Goal: Task Accomplishment & Management: Manage account settings

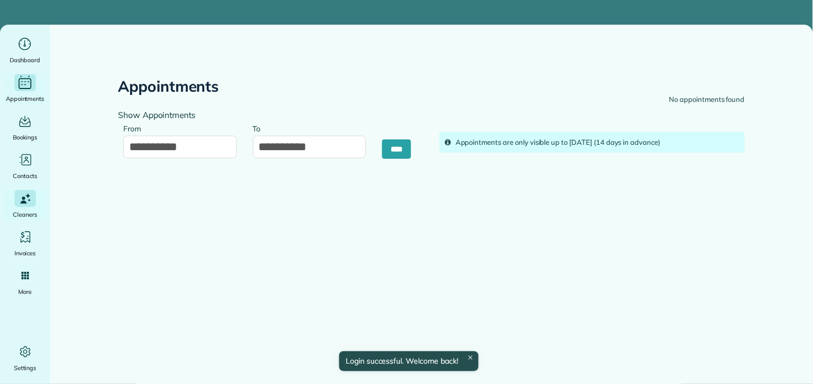
click at [27, 81] on icon "Main" at bounding box center [25, 82] width 16 height 16
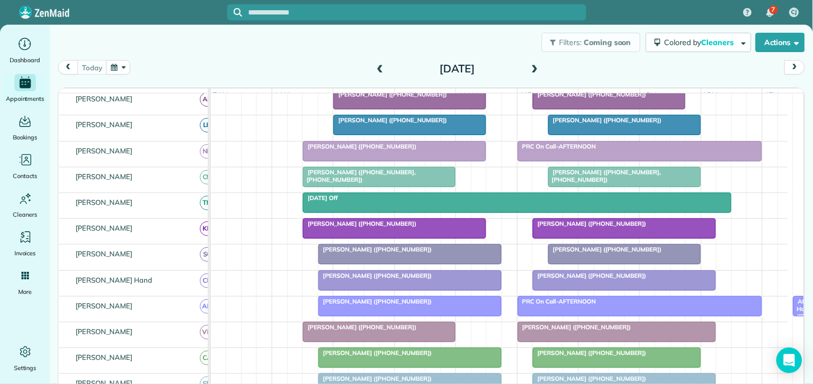
click at [422, 264] on div at bounding box center [410, 253] width 182 height 19
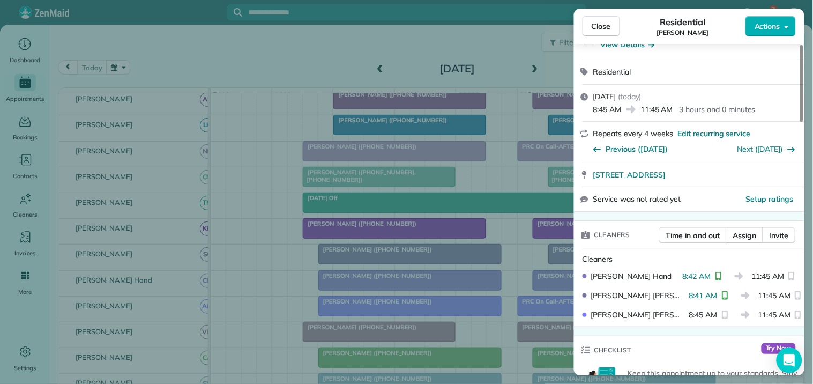
scroll to position [119, 0]
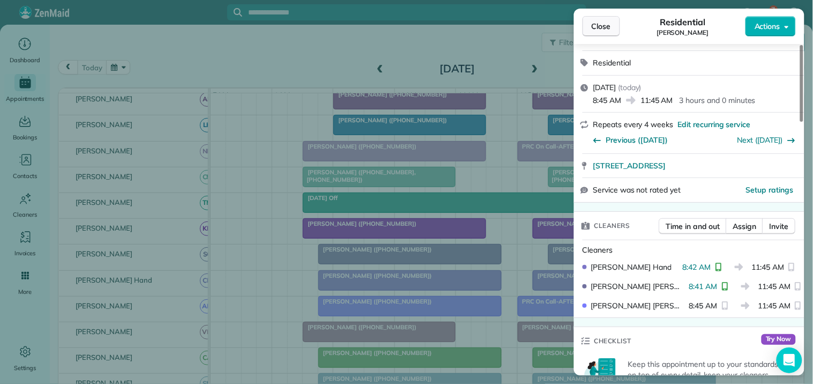
click at [604, 22] on span "Close" at bounding box center [600, 26] width 19 height 11
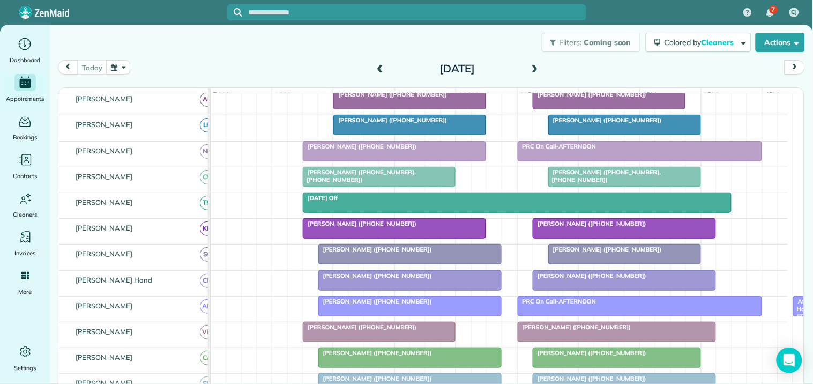
click at [371, 264] on div at bounding box center [410, 253] width 182 height 19
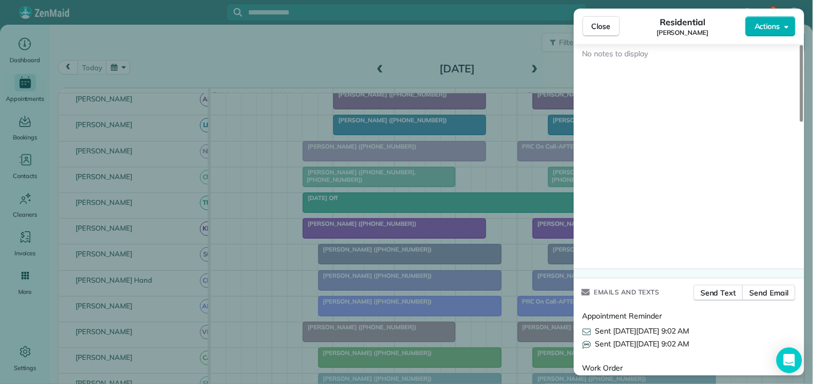
scroll to position [1088, 0]
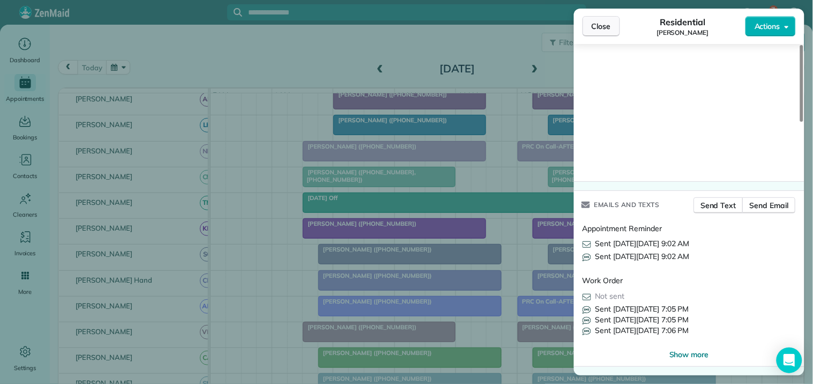
click at [600, 27] on span "Close" at bounding box center [600, 26] width 19 height 11
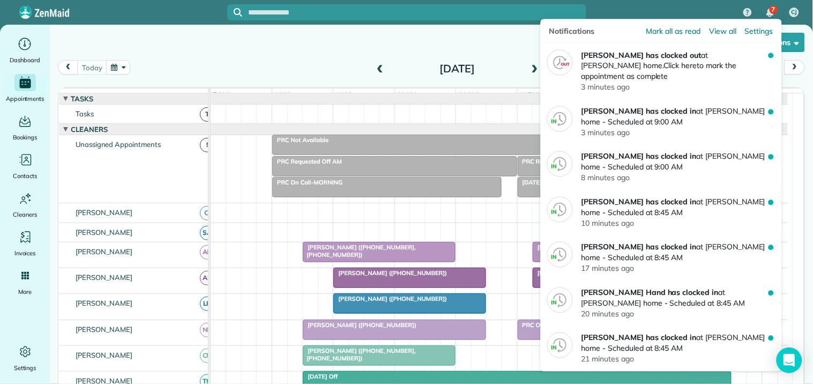
click at [772, 8] on span "7" at bounding box center [773, 9] width 4 height 9
click at [662, 34] on span "Mark all as read" at bounding box center [673, 31] width 54 height 11
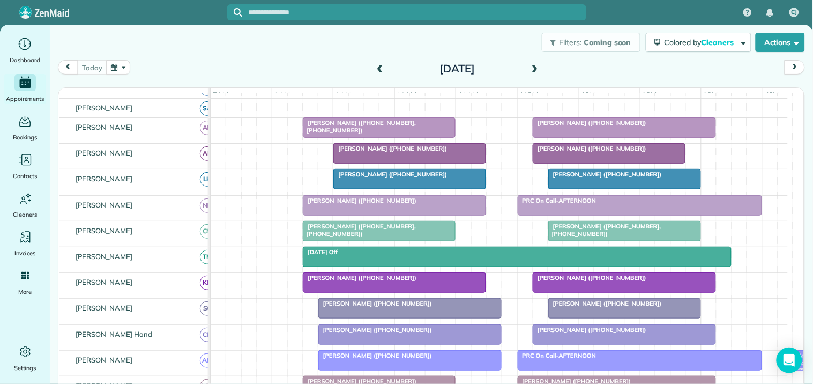
scroll to position [238, 0]
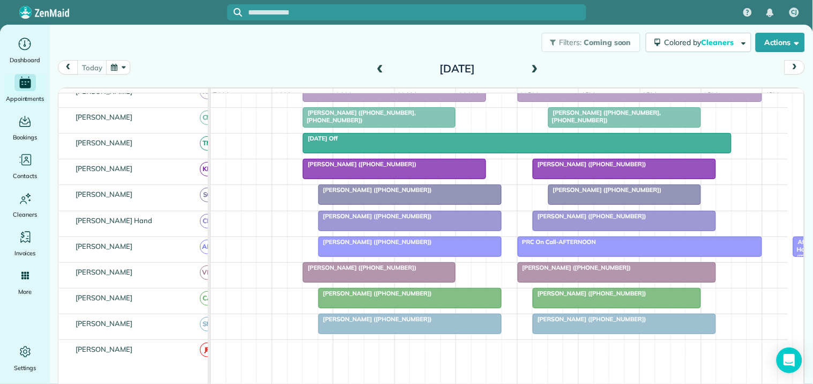
click at [533, 66] on span at bounding box center [535, 69] width 12 height 10
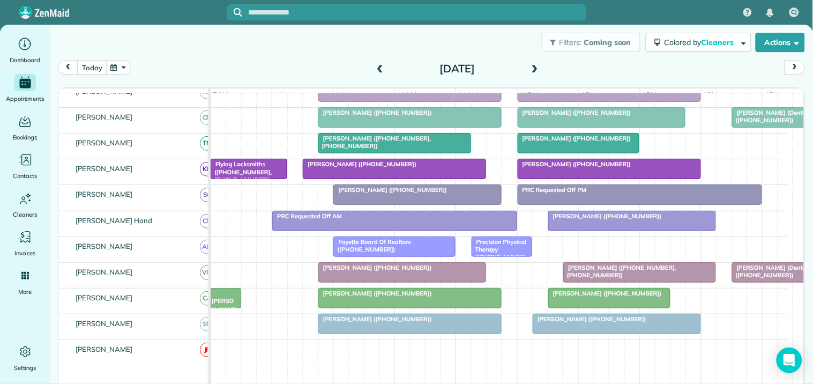
click at [531, 66] on span at bounding box center [535, 69] width 12 height 10
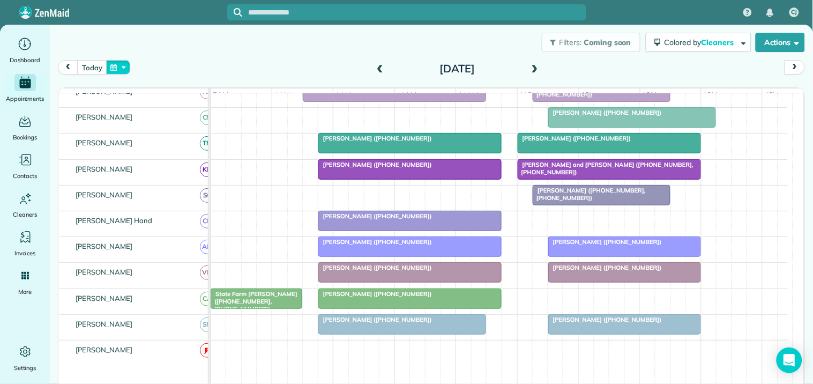
click at [118, 68] on button "button" at bounding box center [118, 67] width 25 height 14
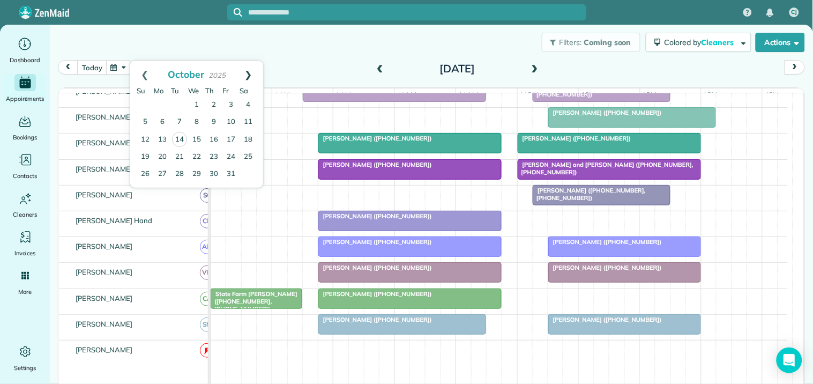
click at [253, 69] on link "Next" at bounding box center [248, 74] width 29 height 27
click at [229, 151] on link "21" at bounding box center [230, 156] width 17 height 17
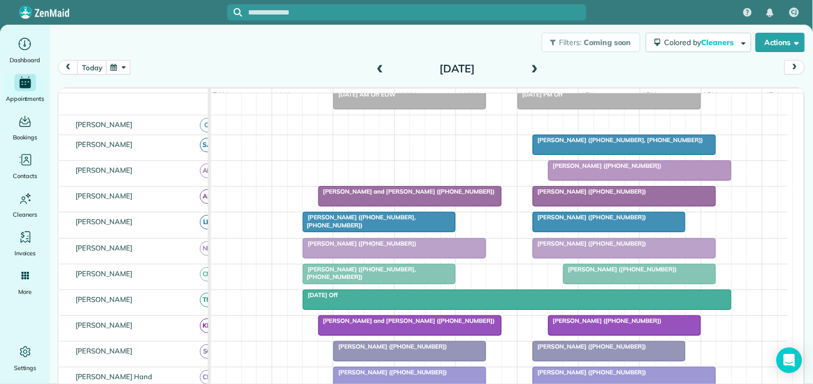
scroll to position [87, 0]
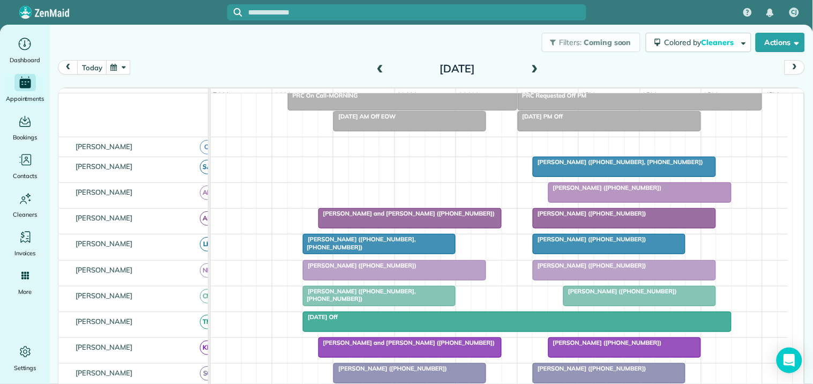
click at [119, 66] on button "button" at bounding box center [118, 67] width 25 height 14
click at [250, 72] on link "Next" at bounding box center [248, 74] width 29 height 27
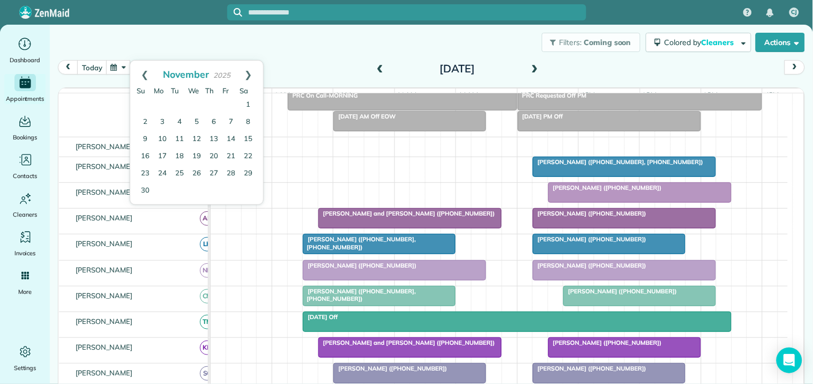
click at [250, 72] on link "Next" at bounding box center [248, 74] width 29 height 27
click at [178, 137] on link "16" at bounding box center [179, 139] width 17 height 17
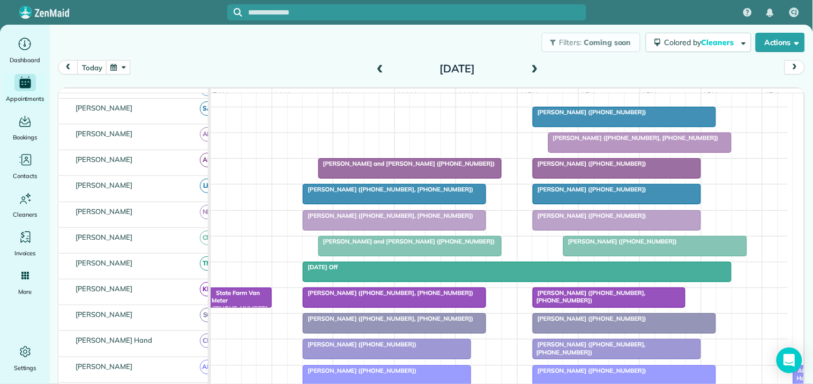
scroll to position [137, 0]
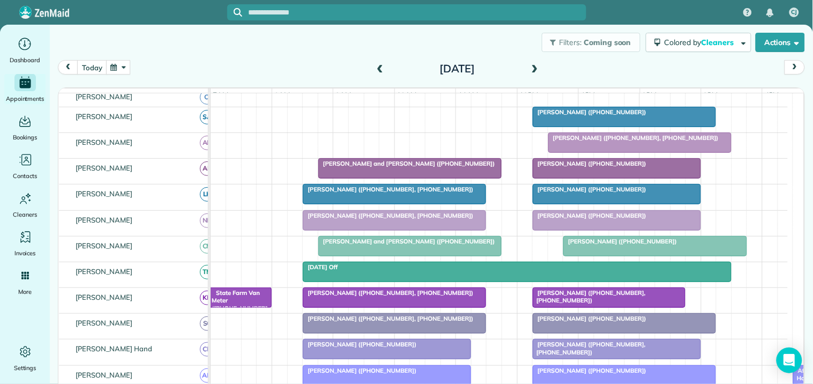
click at [115, 70] on button "button" at bounding box center [118, 67] width 25 height 14
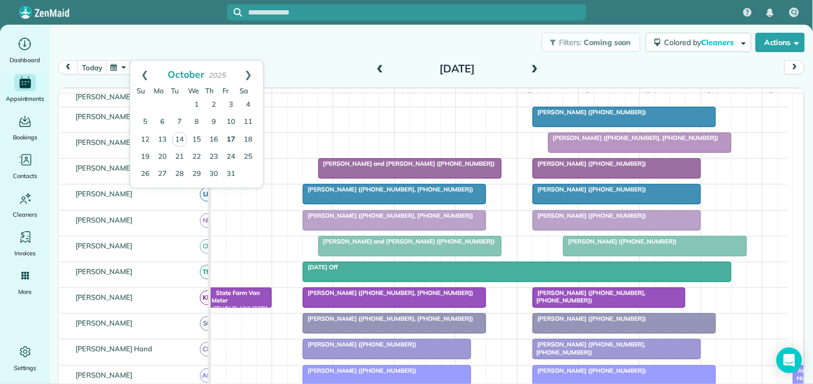
click at [233, 134] on link "17" at bounding box center [230, 139] width 17 height 17
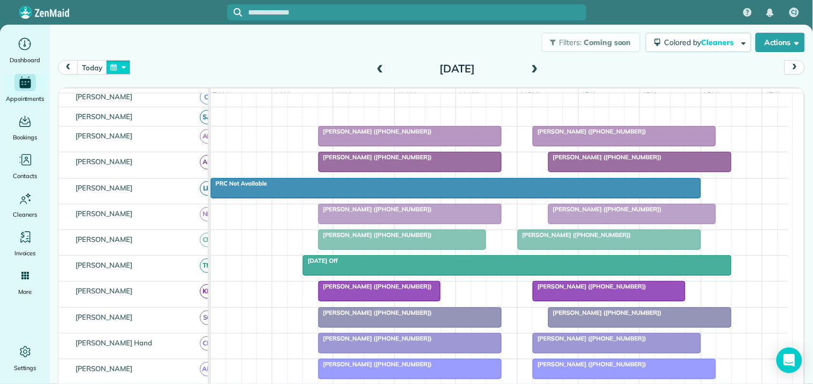
click at [124, 68] on button "button" at bounding box center [118, 67] width 25 height 14
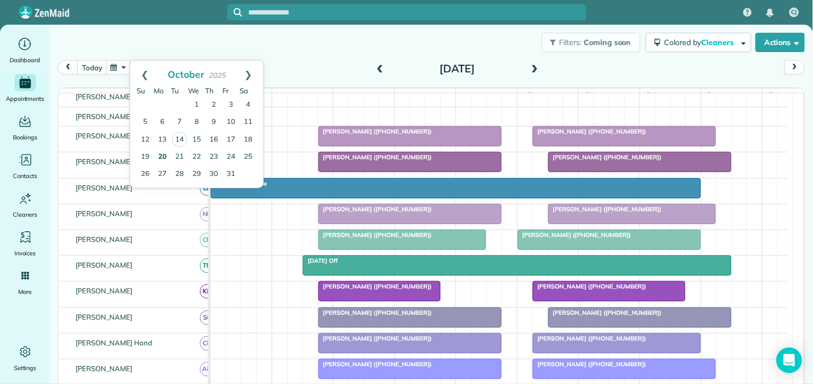
click at [164, 154] on link "20" at bounding box center [162, 156] width 17 height 17
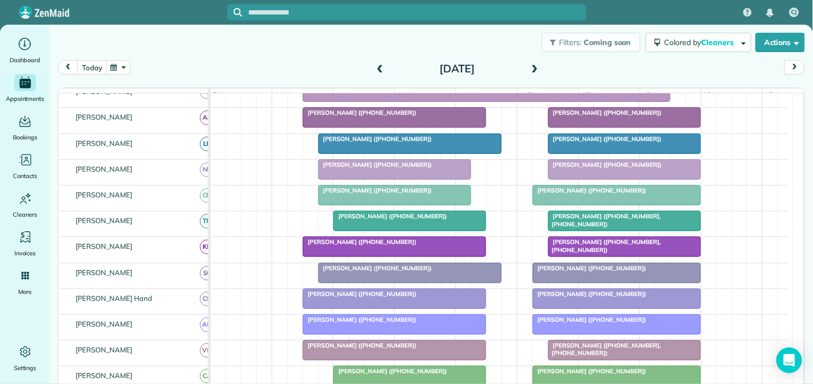
scroll to position [251, 0]
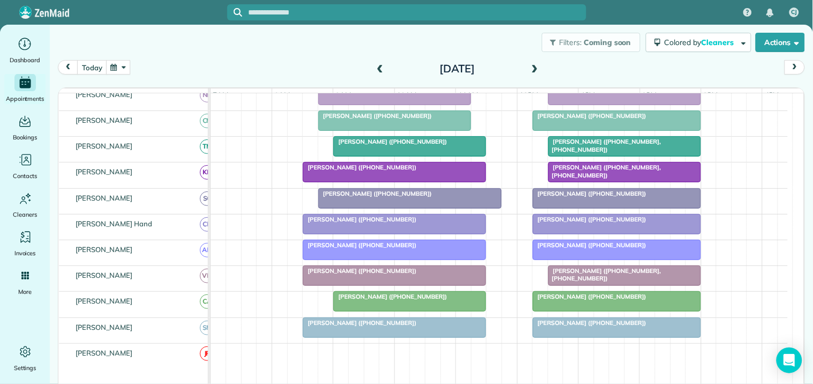
click at [532, 66] on span at bounding box center [535, 69] width 12 height 10
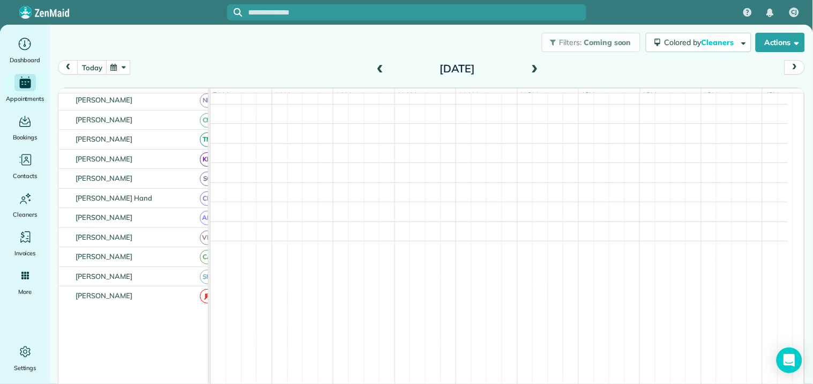
scroll to position [235, 0]
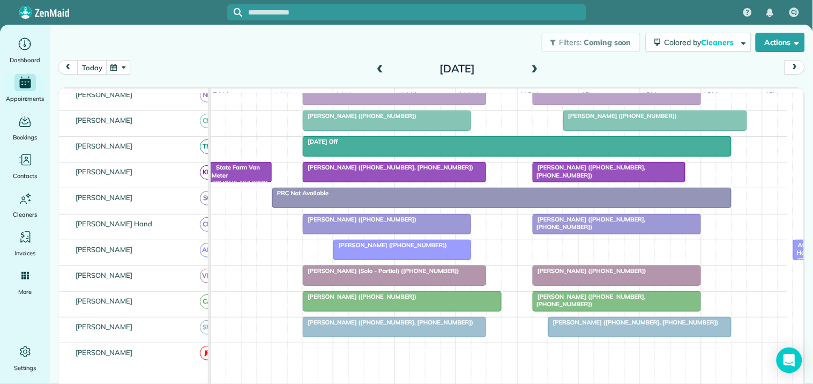
click at [529, 67] on span at bounding box center [535, 69] width 12 height 10
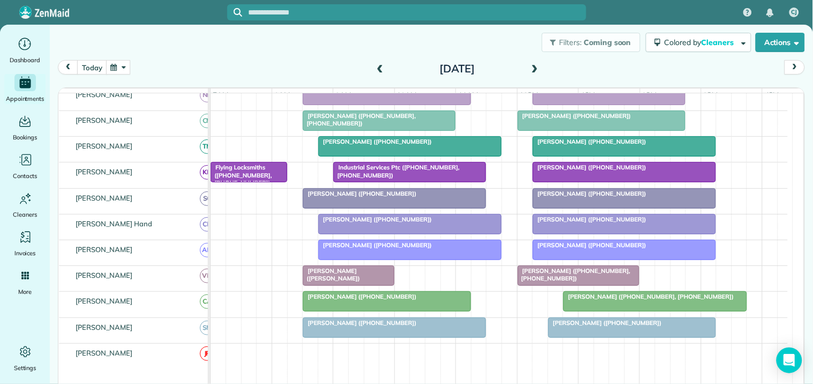
click at [530, 64] on span at bounding box center [535, 69] width 12 height 10
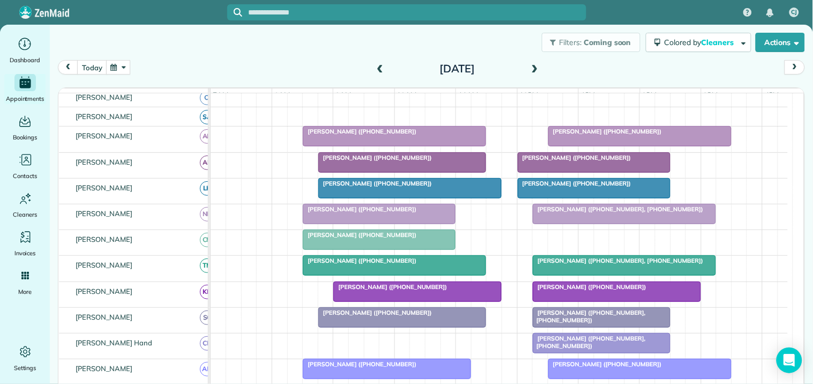
click at [531, 70] on span at bounding box center [535, 69] width 12 height 10
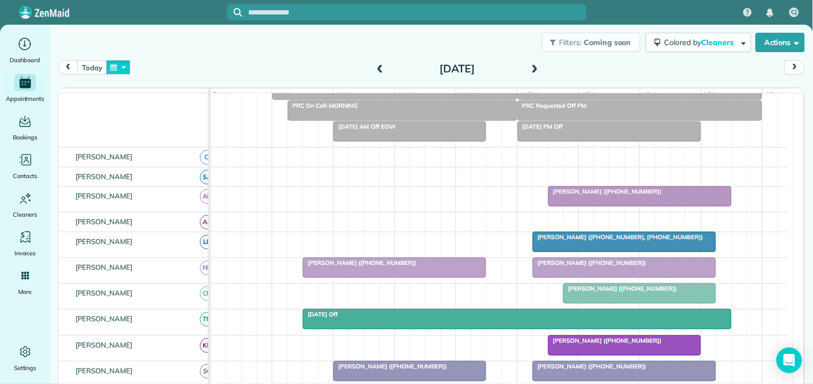
click at [121, 66] on button "button" at bounding box center [118, 67] width 25 height 14
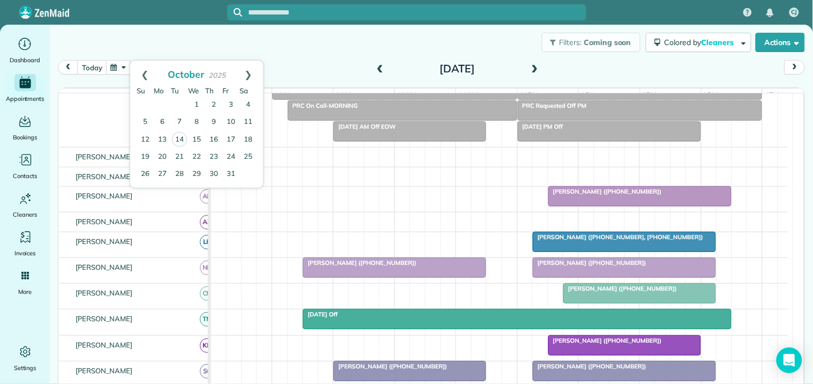
click at [318, 58] on div "Filters: Coming soon Colored by Cleaners Color by Cleaner Color by Team Color b…" at bounding box center [431, 42] width 763 height 35
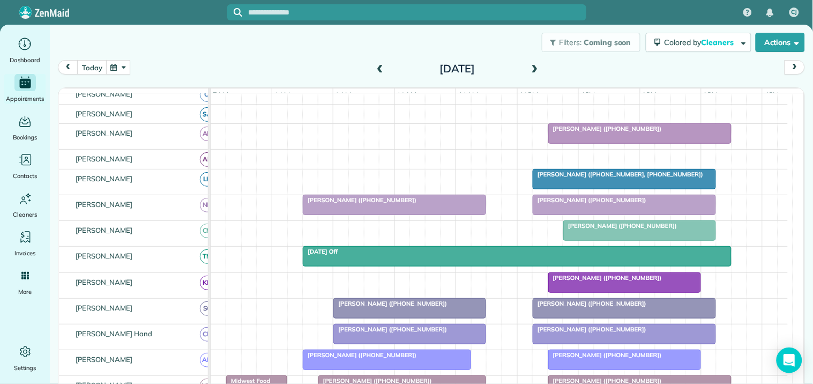
scroll to position [136, 0]
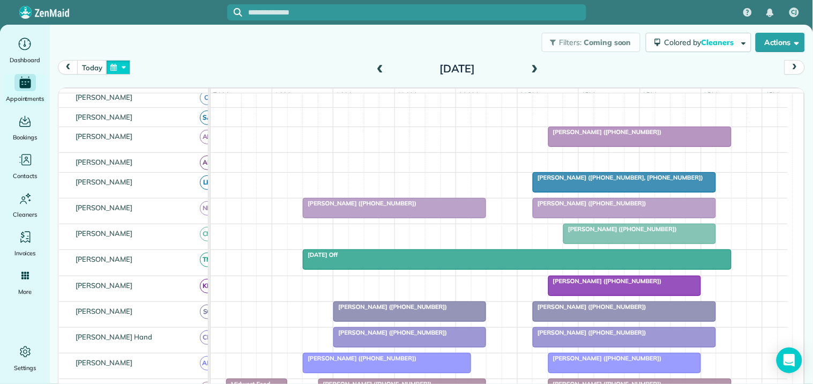
click at [127, 66] on button "button" at bounding box center [118, 67] width 25 height 14
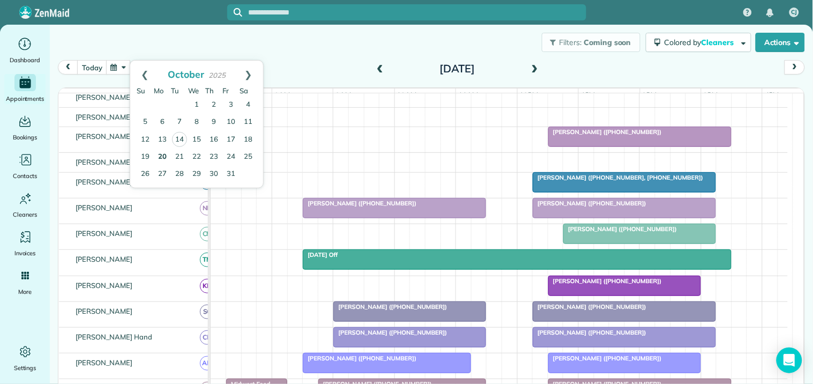
click at [162, 155] on link "20" at bounding box center [162, 156] width 17 height 17
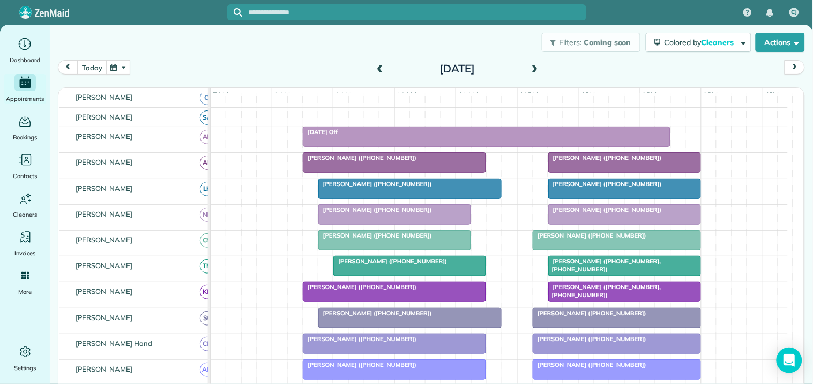
scroll to position [255, 0]
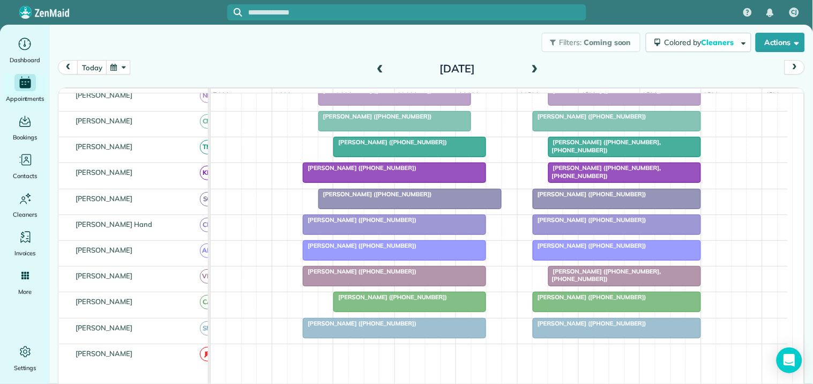
click at [531, 66] on span at bounding box center [535, 69] width 12 height 10
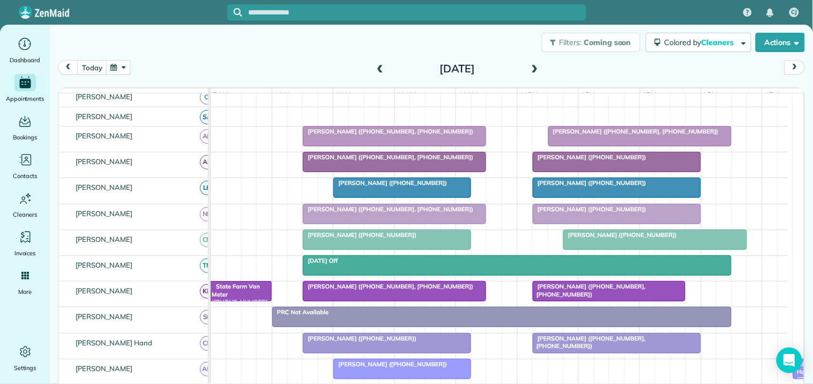
scroll to position [115, 0]
click at [531, 67] on span at bounding box center [535, 69] width 12 height 10
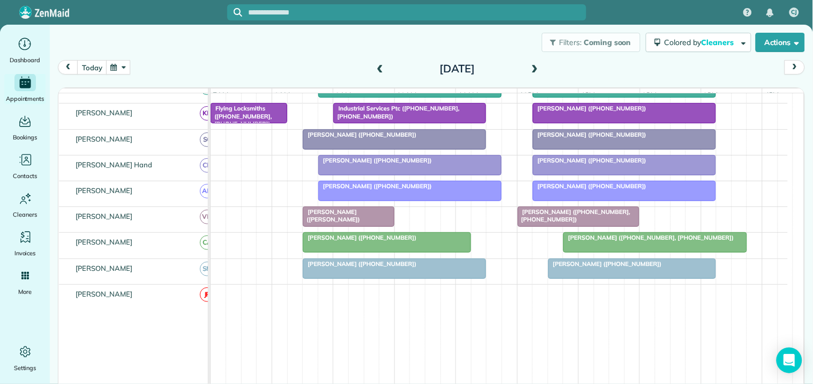
click at [531, 65] on span at bounding box center [535, 69] width 12 height 10
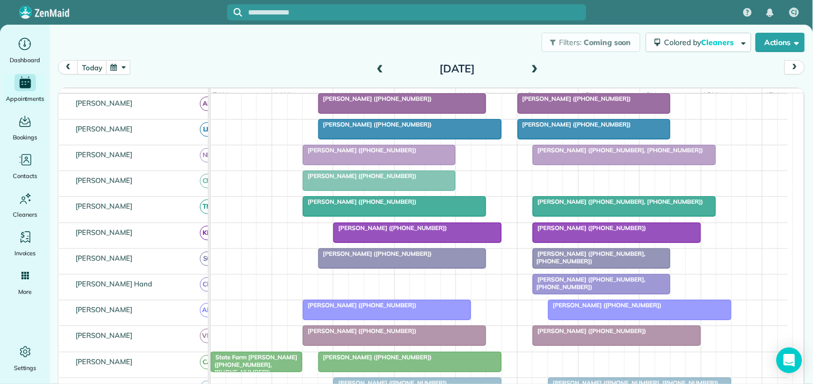
click at [529, 66] on span at bounding box center [535, 69] width 12 height 10
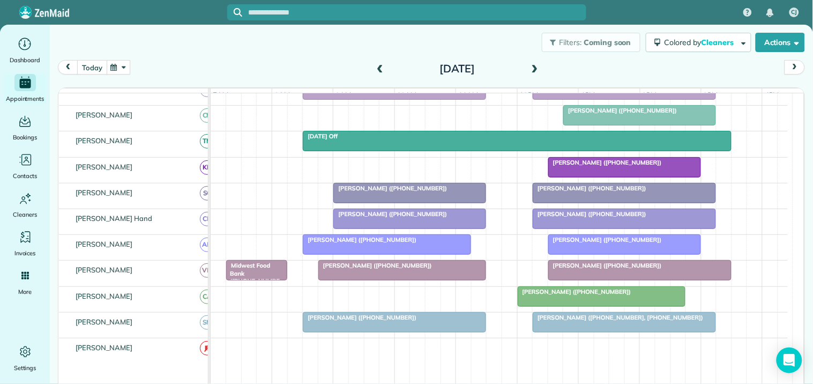
click at [82, 63] on button "today" at bounding box center [91, 67] width 29 height 14
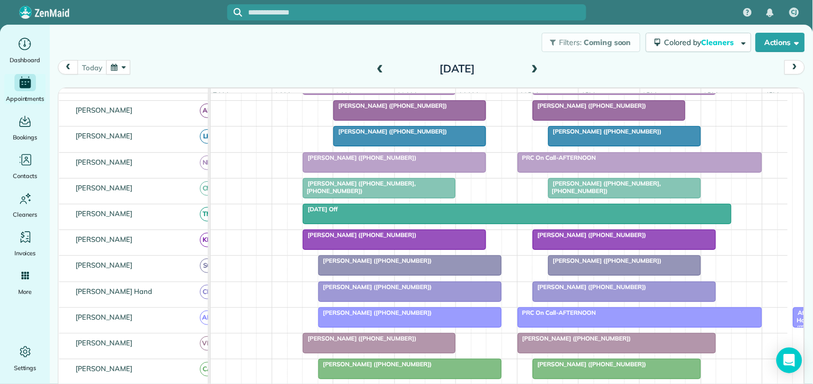
scroll to position [240, 0]
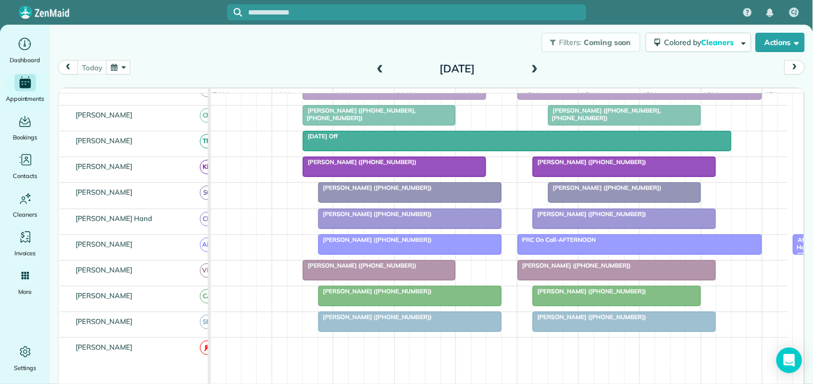
click at [585, 202] on div at bounding box center [624, 192] width 152 height 19
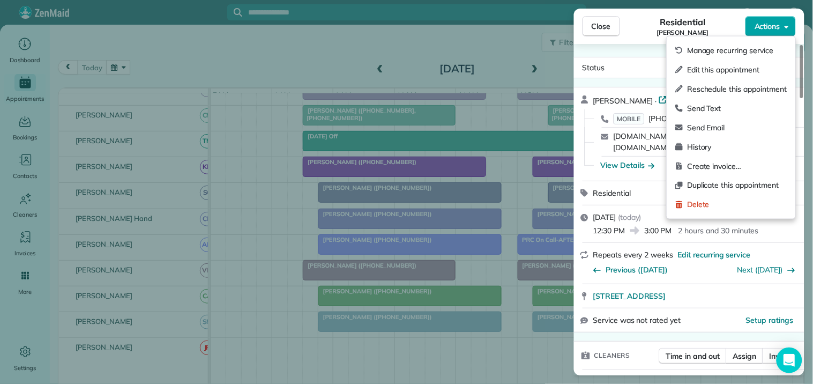
click at [775, 26] on span "Actions" at bounding box center [767, 26] width 26 height 11
click at [633, 25] on div "Residential [PERSON_NAME]" at bounding box center [682, 26] width 125 height 21
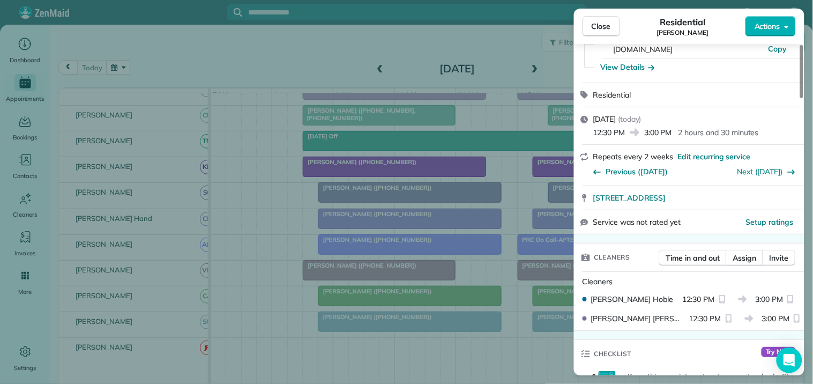
scroll to position [119, 0]
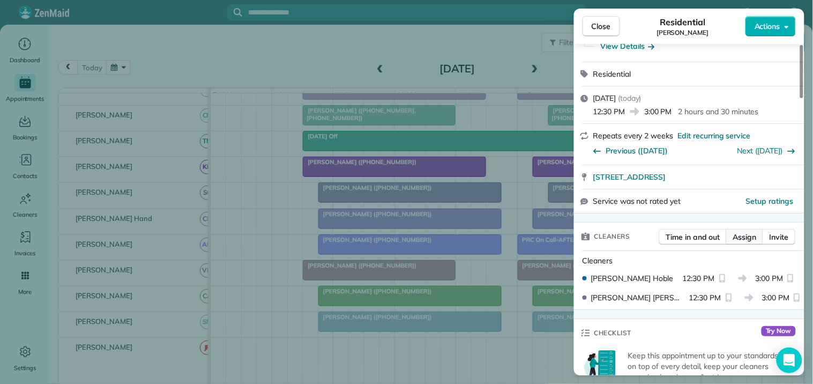
click at [745, 231] on span "Assign" at bounding box center [745, 236] width 24 height 11
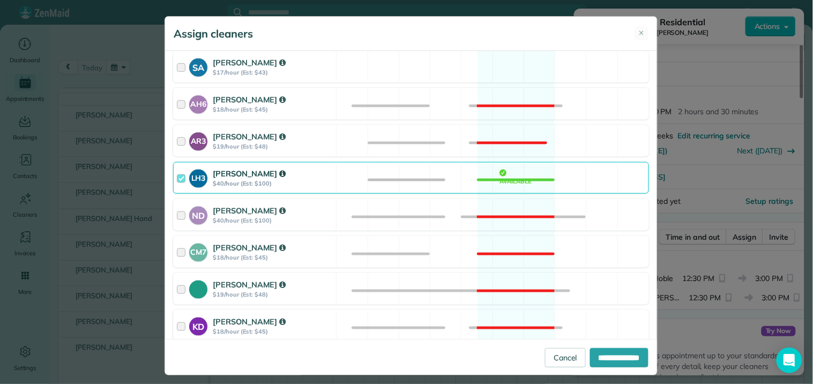
scroll to position [178, 0]
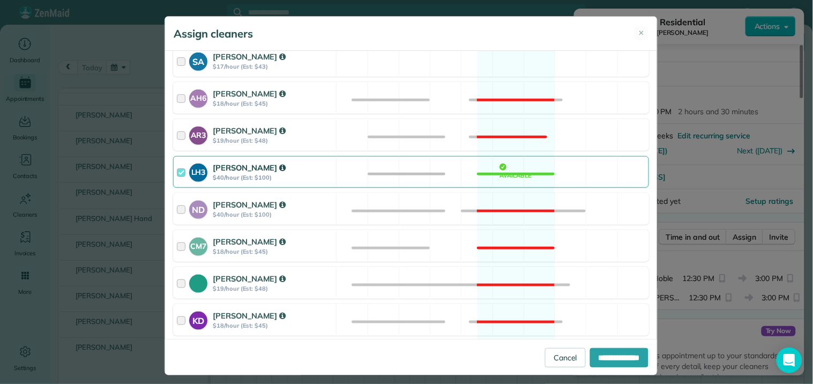
click at [503, 175] on div "LH3 [PERSON_NAME] $40/hour (Est: $100) Available" at bounding box center [411, 172] width 476 height 32
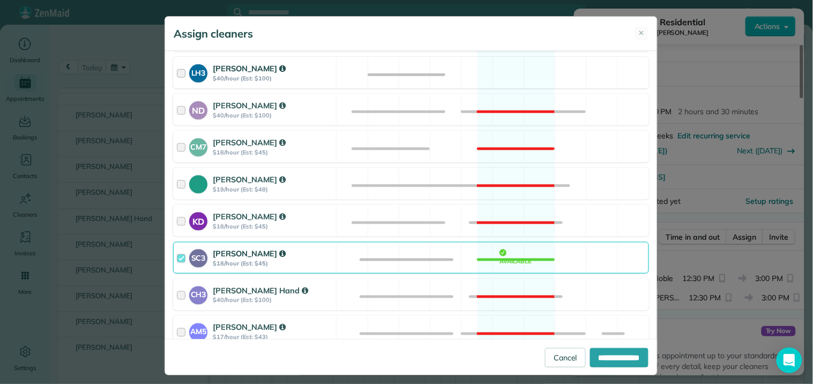
scroll to position [416, 0]
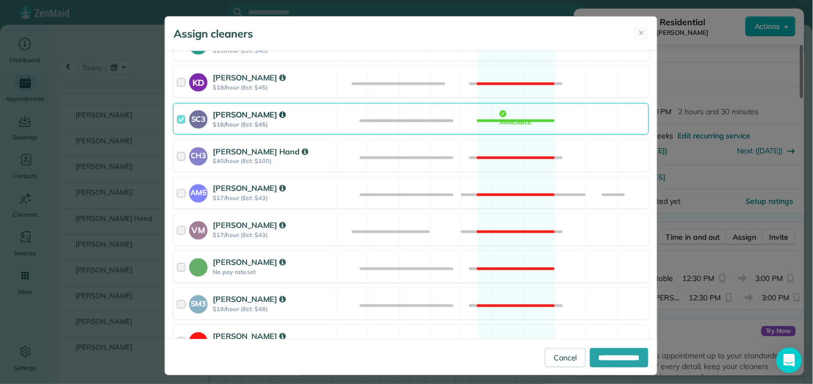
click at [494, 175] on div "Cleaning for [PERSON_NAME] [DATE] 12:30 PM to 3:00 PM [STREET_ADDRESS] Service …" at bounding box center [411, 195] width 492 height 288
click at [499, 184] on div "AM5 [PERSON_NAME] $17/hour (Est: $43) Not available" at bounding box center [411, 193] width 476 height 32
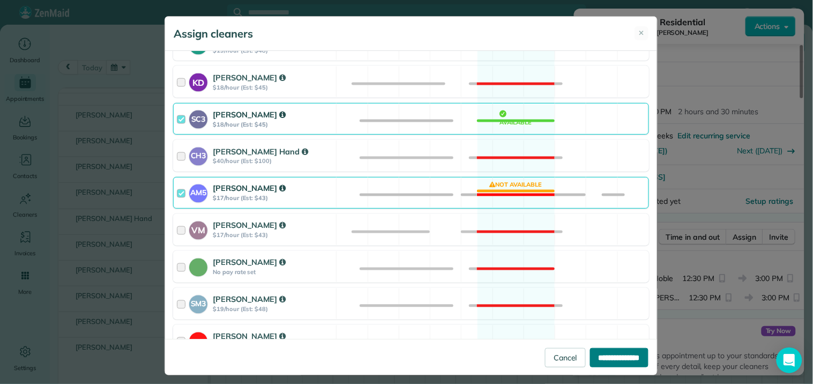
click at [599, 351] on input "**********" at bounding box center [619, 357] width 58 height 19
type input "**********"
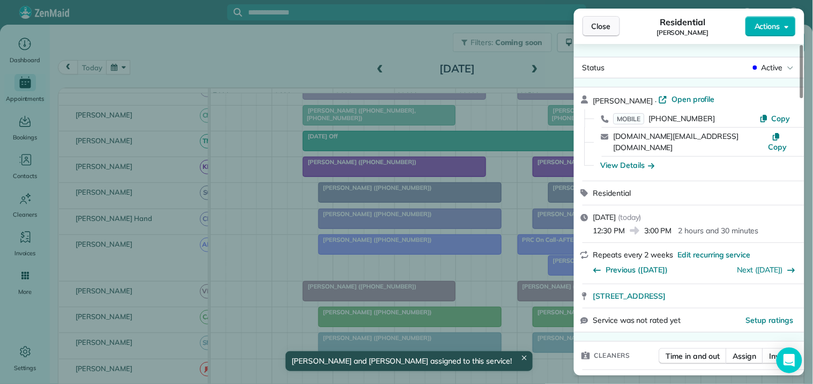
click at [609, 22] on span "Close" at bounding box center [600, 26] width 19 height 11
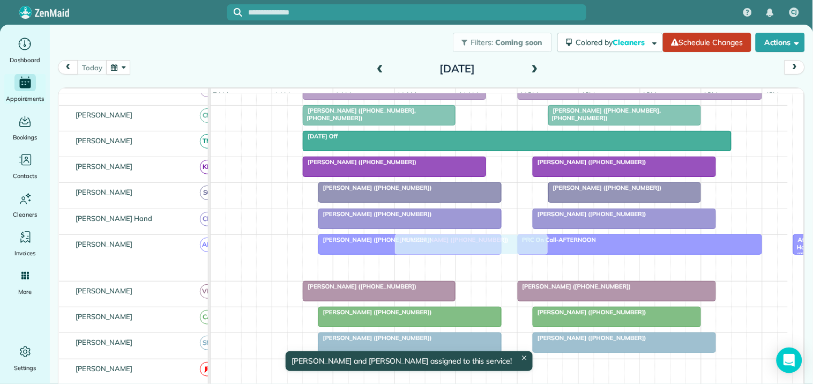
drag, startPoint x: 629, startPoint y: 273, endPoint x: 477, endPoint y: 270, distance: 152.1
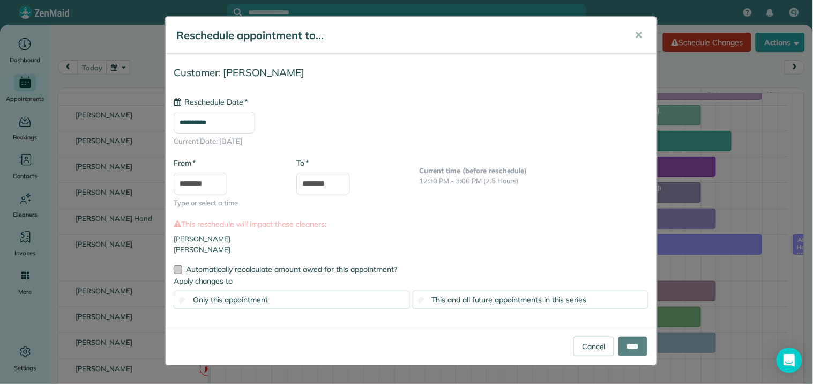
type input "**********"
click at [636, 344] on input "****" at bounding box center [632, 345] width 29 height 19
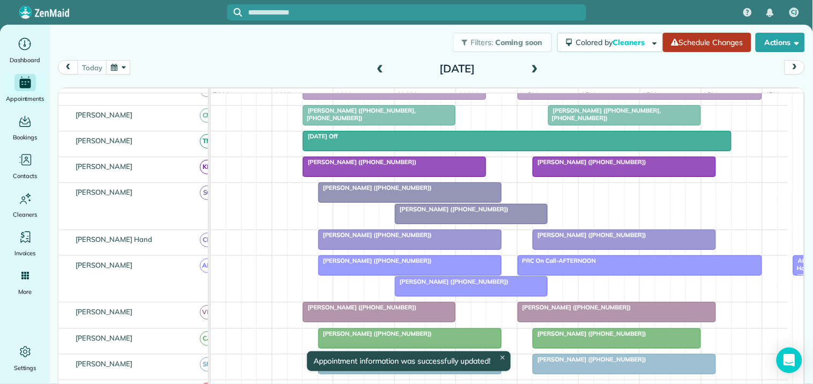
click at [690, 39] on link "Schedule Changes" at bounding box center [707, 42] width 88 height 19
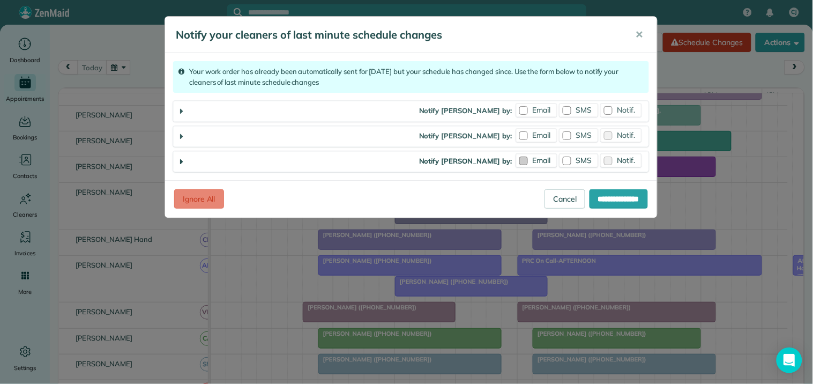
click at [527, 159] on label "Email" at bounding box center [536, 160] width 41 height 13
click at [528, 137] on label "Email" at bounding box center [536, 135] width 41 height 13
click at [526, 110] on div at bounding box center [523, 110] width 9 height 9
click at [617, 105] on span "Notif." at bounding box center [626, 110] width 18 height 10
click at [621, 200] on input "**********" at bounding box center [618, 198] width 58 height 19
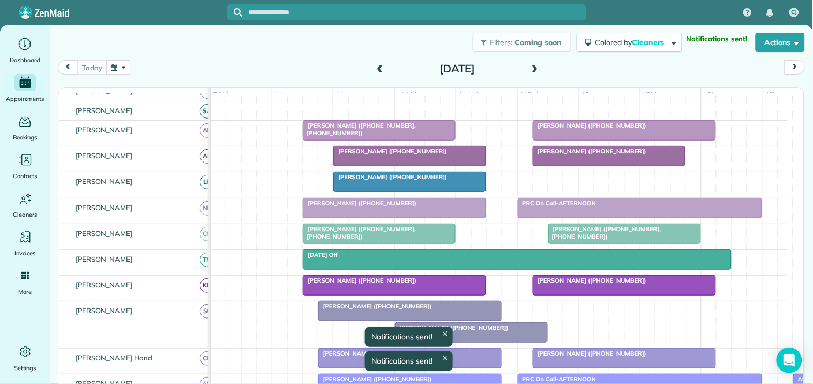
scroll to position [121, 0]
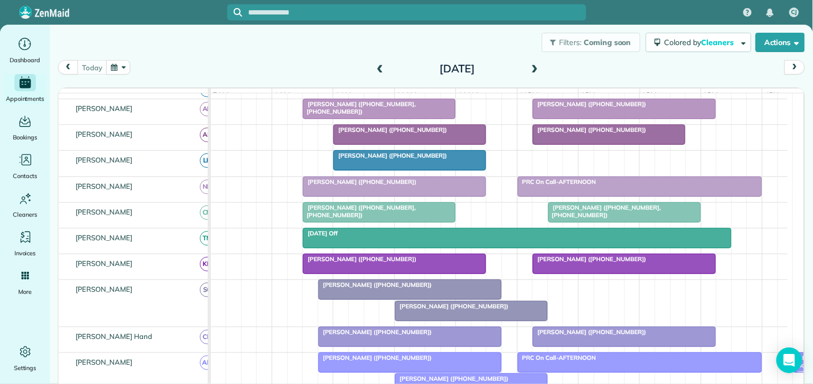
scroll to position [178, 0]
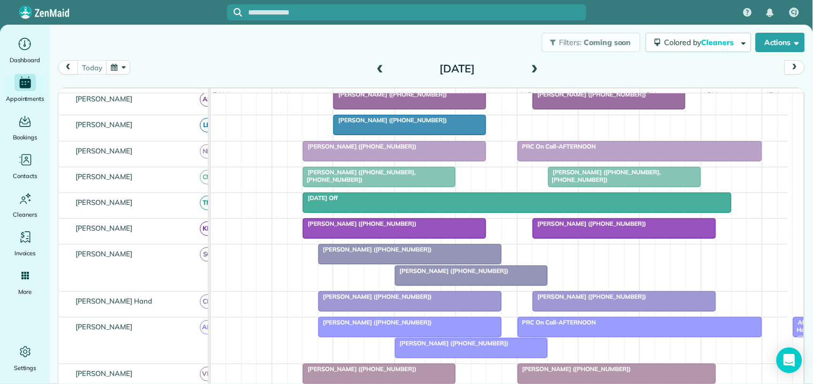
click at [118, 66] on button "button" at bounding box center [118, 67] width 25 height 14
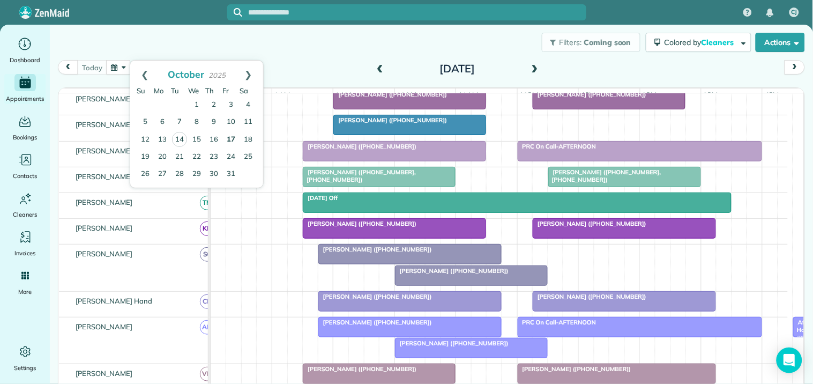
click at [229, 138] on link "17" at bounding box center [230, 139] width 17 height 17
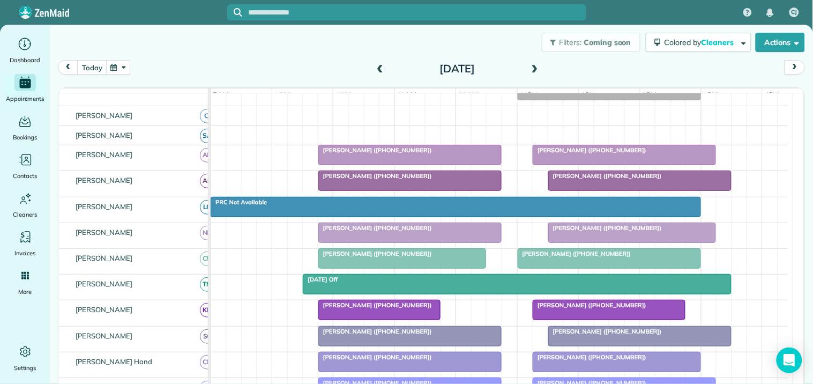
scroll to position [193, 0]
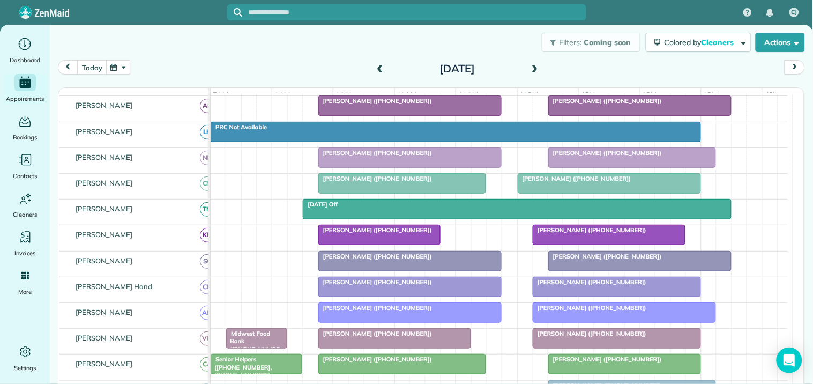
click at [597, 234] on span "[PERSON_NAME] ([PHONE_NUMBER])" at bounding box center [589, 229] width 115 height 7
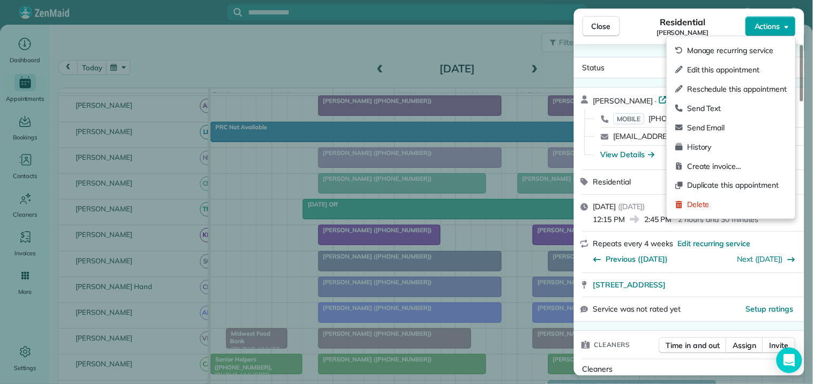
click at [776, 24] on span "Actions" at bounding box center [767, 26] width 26 height 11
click at [724, 65] on span "Edit this appointment" at bounding box center [737, 69] width 100 height 11
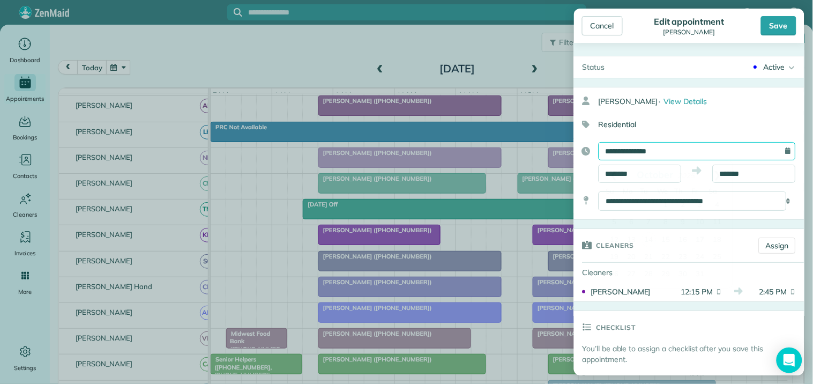
click at [659, 152] on input "**********" at bounding box center [696, 151] width 197 height 18
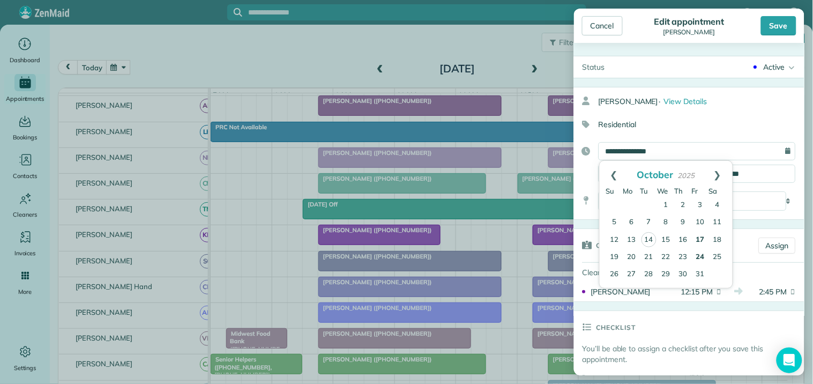
click at [700, 254] on link "24" at bounding box center [699, 257] width 17 height 17
type input "**********"
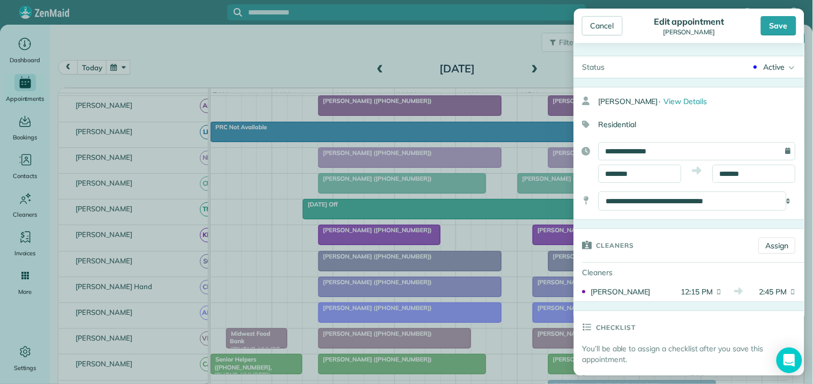
click at [780, 25] on div "Save" at bounding box center [778, 25] width 35 height 19
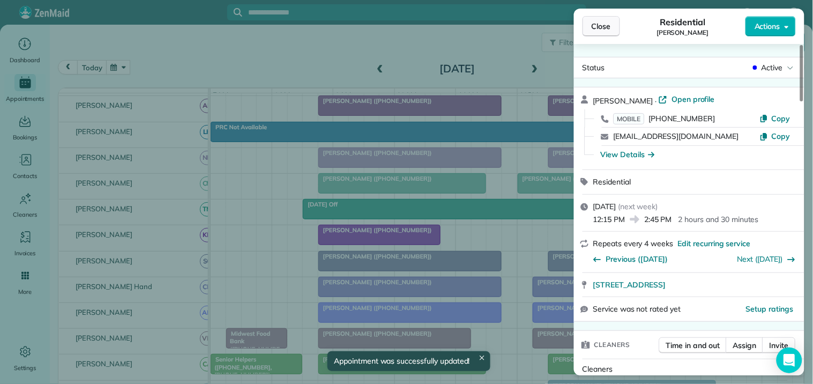
click at [600, 27] on span "Close" at bounding box center [600, 26] width 19 height 11
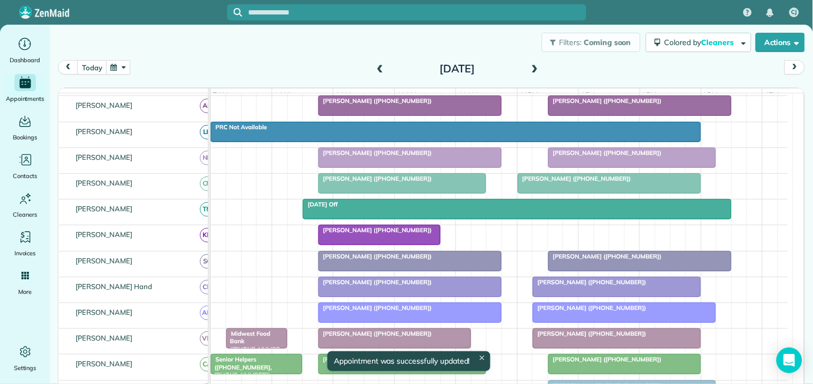
click at [116, 64] on button "button" at bounding box center [118, 67] width 25 height 14
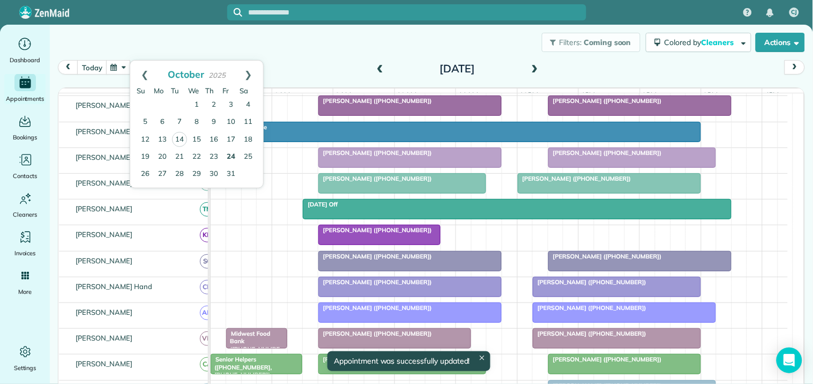
click at [234, 154] on link "24" at bounding box center [230, 156] width 17 height 17
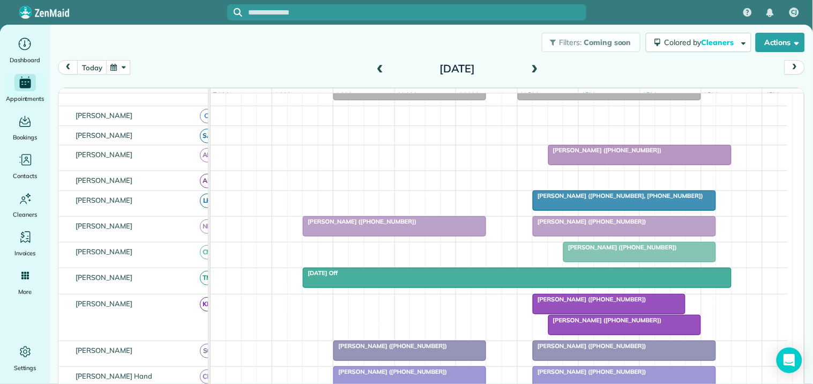
scroll to position [193, 0]
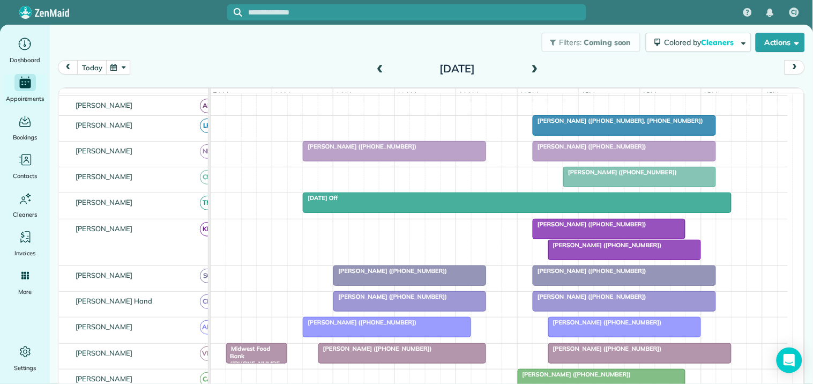
click at [613, 249] on span "[PERSON_NAME] ([PHONE_NUMBER])" at bounding box center [604, 244] width 115 height 7
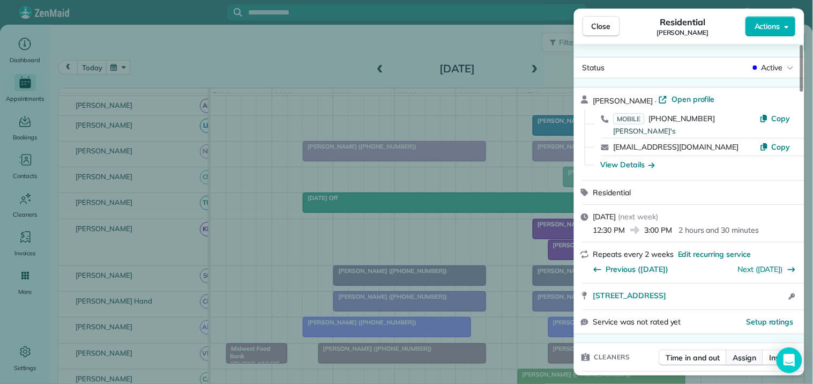
click at [748, 357] on span "Assign" at bounding box center [745, 357] width 24 height 11
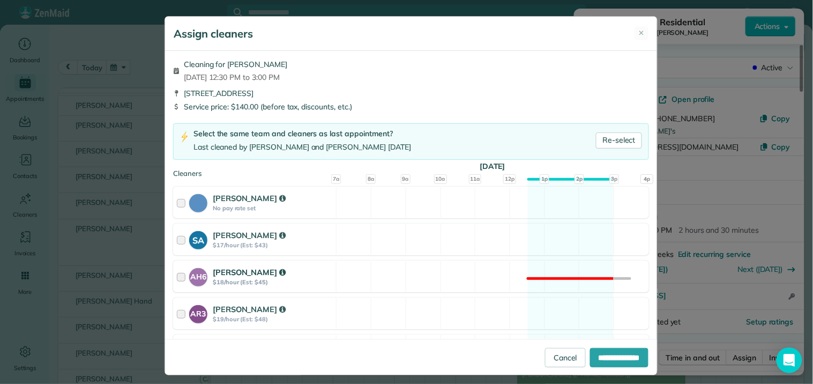
scroll to position [178, 0]
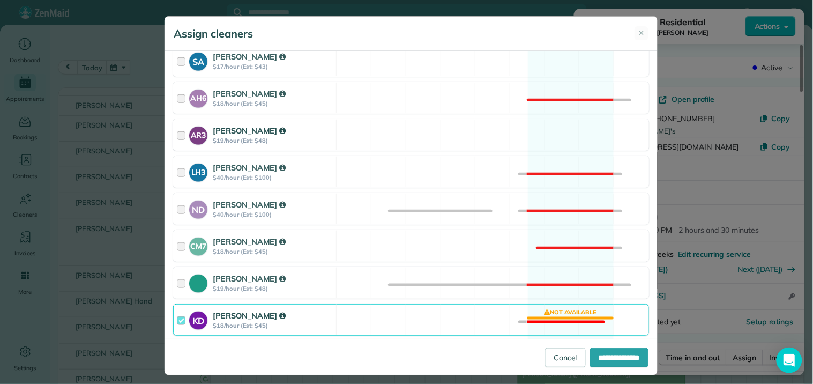
click at [551, 138] on div "AR3 Amy Reid $19/hour (Est: $48) Available" at bounding box center [411, 135] width 476 height 32
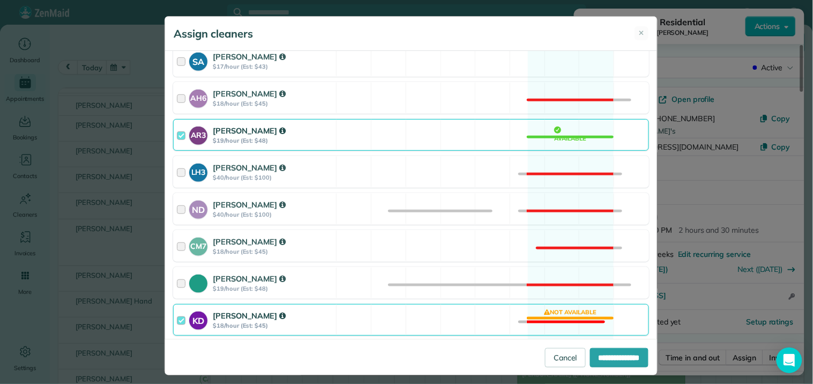
click at [555, 319] on div "KD Katerina Doane $18/hour (Est: $45) Not available" at bounding box center [411, 320] width 476 height 32
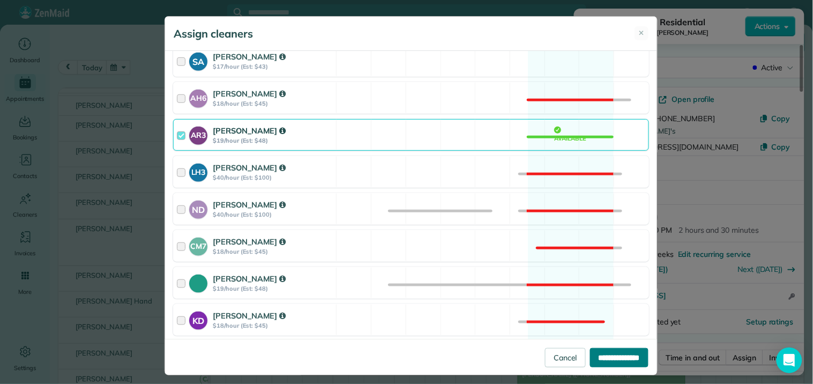
click at [617, 351] on input "**********" at bounding box center [619, 357] width 58 height 19
type input "**********"
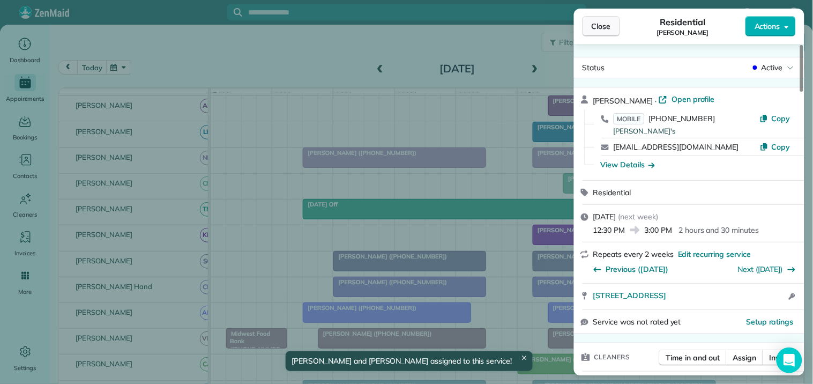
click at [612, 27] on button "Close" at bounding box center [600, 26] width 37 height 20
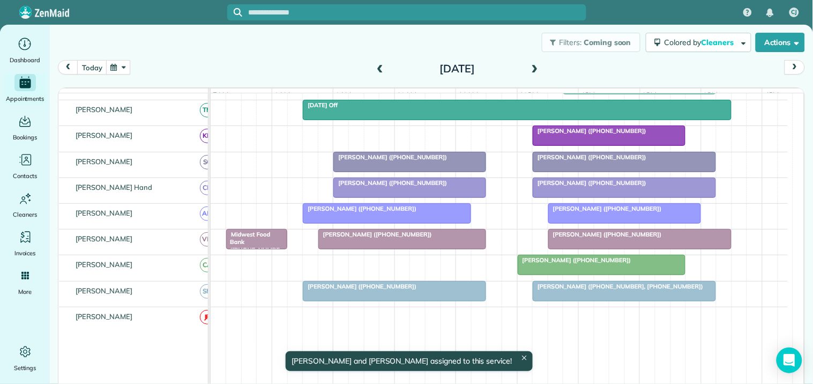
scroll to position [130, 0]
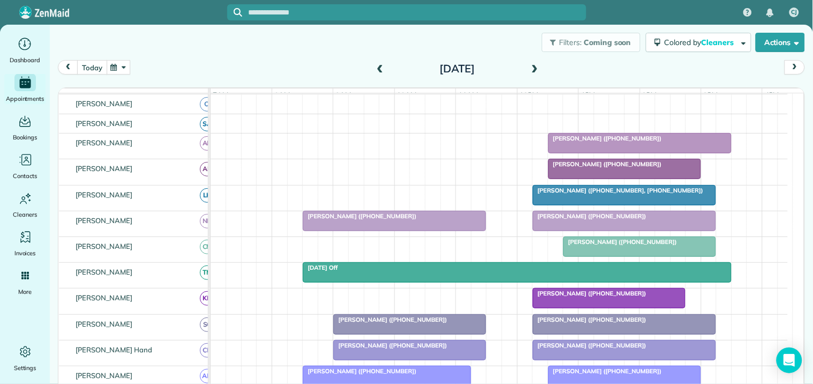
click at [89, 67] on button "today" at bounding box center [91, 67] width 29 height 14
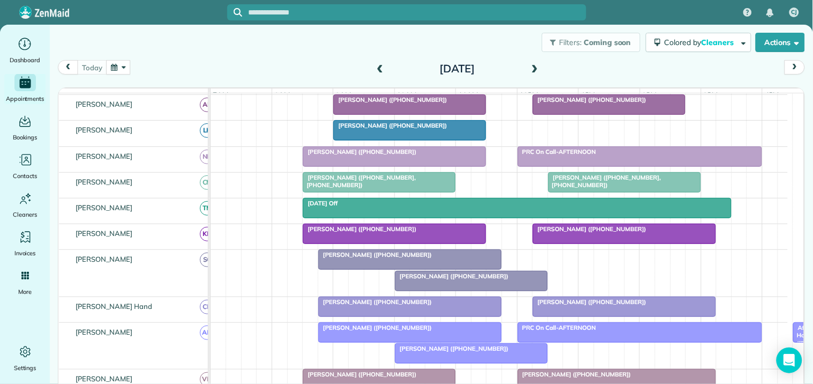
scroll to position [0, 0]
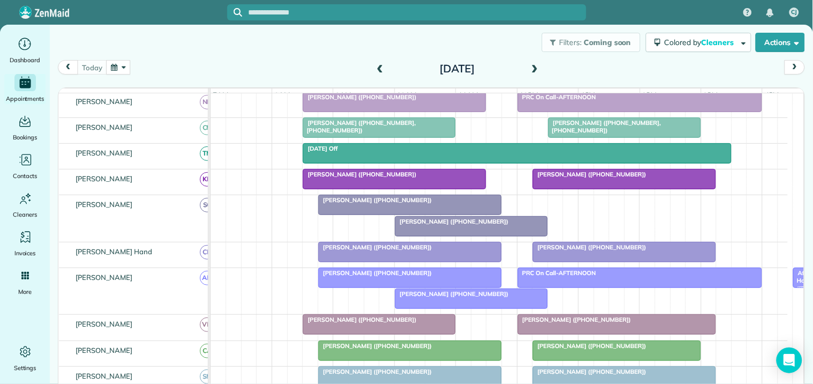
click at [615, 276] on div "PRC On Call-AFTERNOON" at bounding box center [640, 272] width 238 height 7
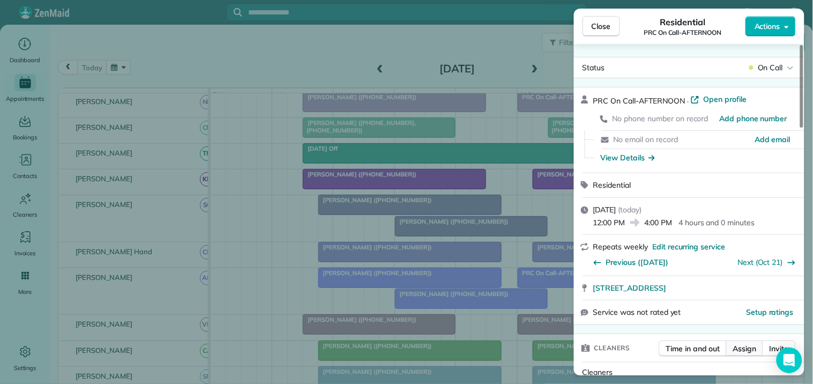
click at [748, 347] on span "Assign" at bounding box center [745, 348] width 24 height 11
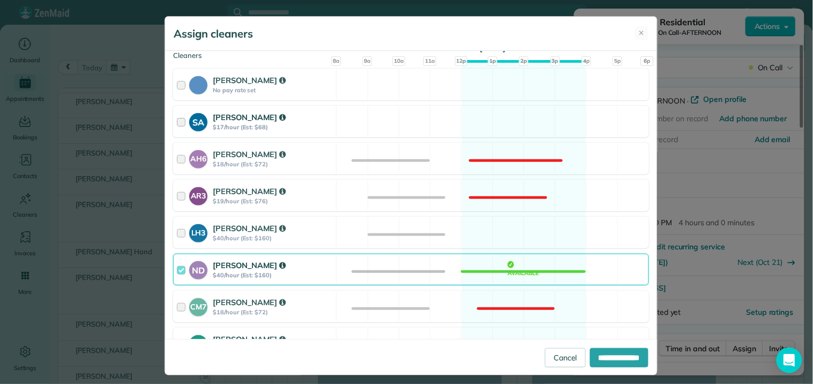
scroll to position [119, 0]
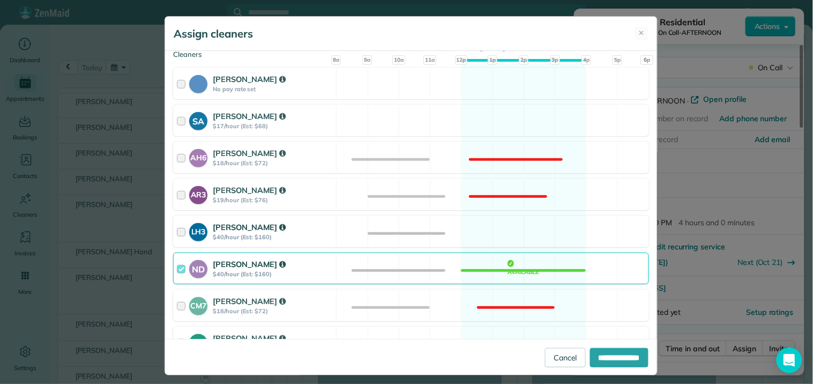
click at [525, 231] on div "LH3 Laurie Hoble $40/hour (Est: $160) Available" at bounding box center [411, 231] width 476 height 32
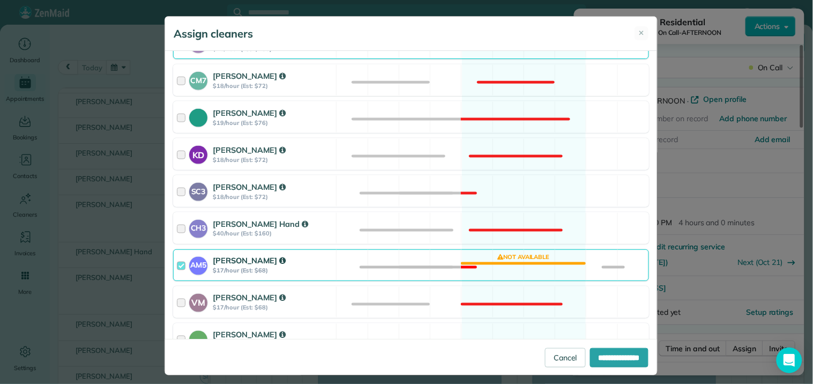
scroll to position [357, 0]
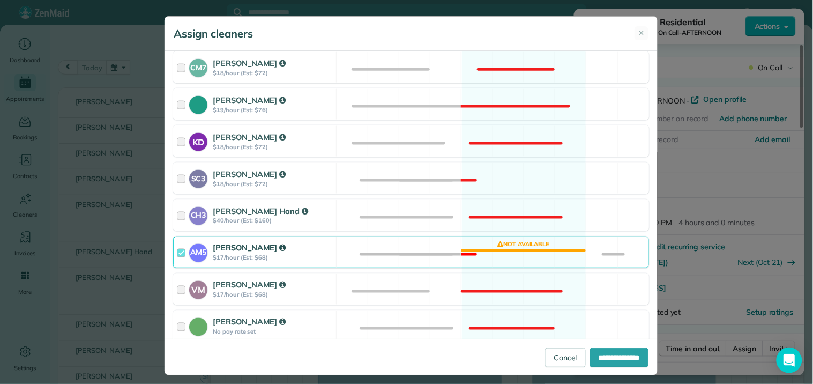
click at [532, 247] on div "AM5 Amanda Minix $17/hour (Est: $68) Not available" at bounding box center [411, 252] width 476 height 32
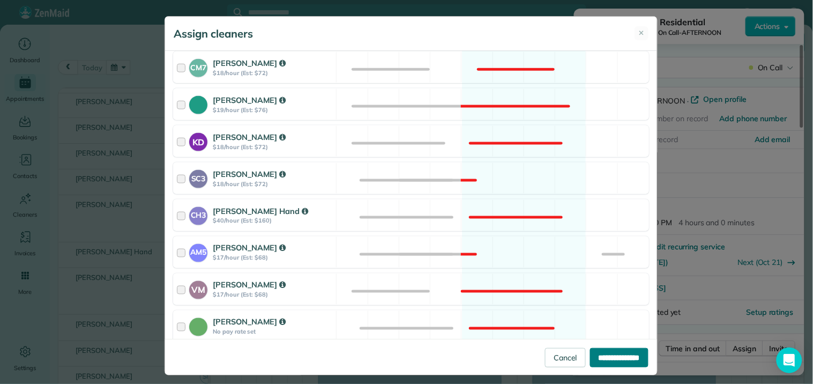
click at [619, 355] on input "**********" at bounding box center [619, 357] width 58 height 19
type input "**********"
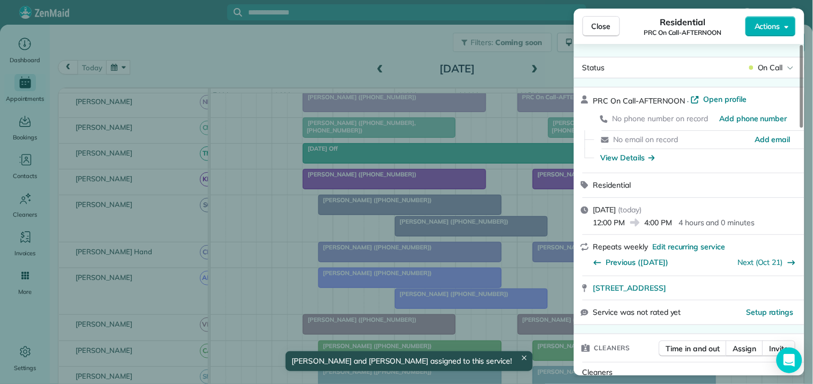
click at [612, 22] on button "Close" at bounding box center [600, 26] width 37 height 20
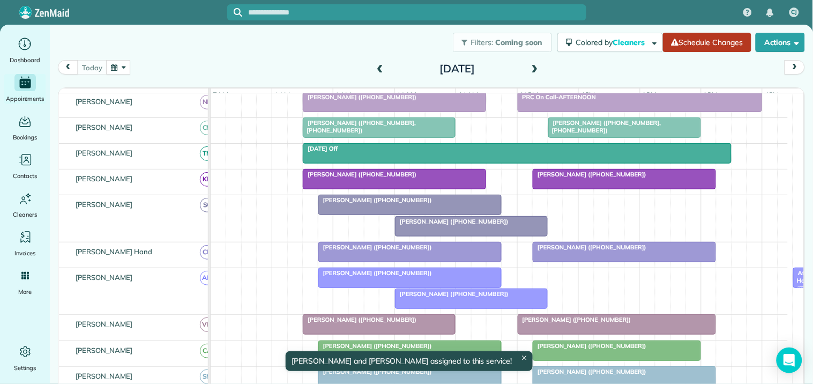
click at [697, 41] on link "Schedule Changes" at bounding box center [707, 42] width 88 height 19
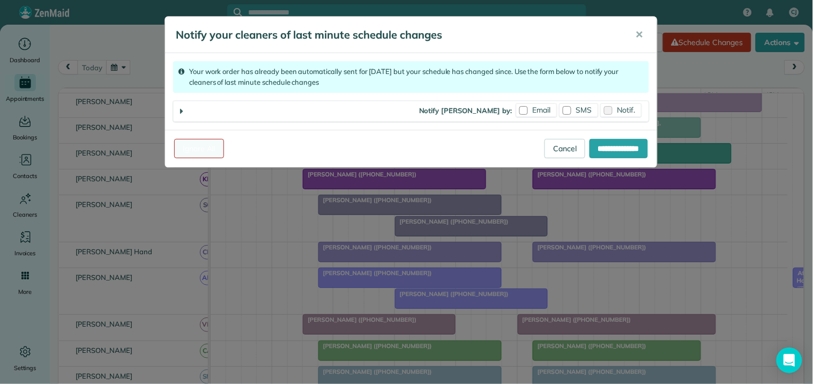
click at [204, 148] on link "Ignore All" at bounding box center [199, 148] width 50 height 19
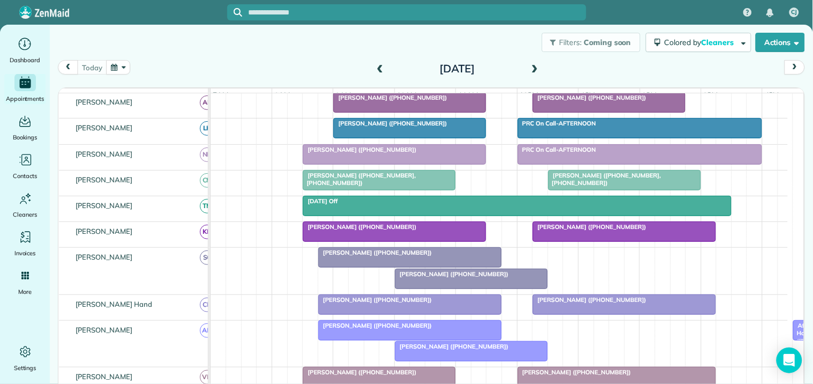
scroll to position [178, 0]
